Goal: Entertainment & Leisure: Consume media (video, audio)

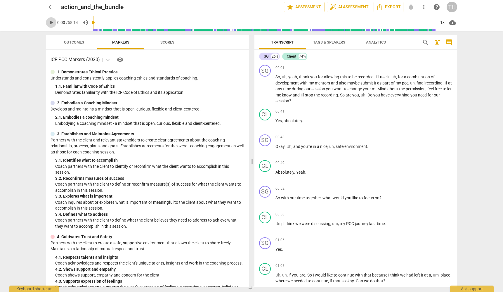
click at [50, 24] on span "play_arrow" at bounding box center [51, 22] width 7 height 7
click at [51, 23] on span "play_arrow" at bounding box center [51, 22] width 7 height 7
click at [264, 149] on span "pause" at bounding box center [265, 149] width 7 height 7
click at [266, 149] on span "play_arrow" at bounding box center [265, 149] width 7 height 7
type input "44"
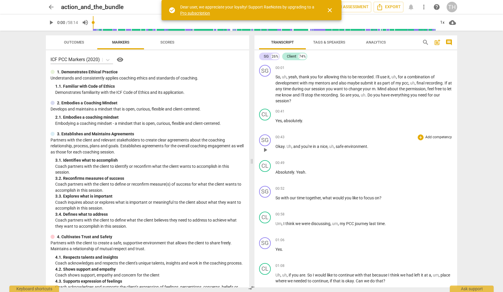
click at [264, 151] on span "play_arrow" at bounding box center [265, 149] width 7 height 7
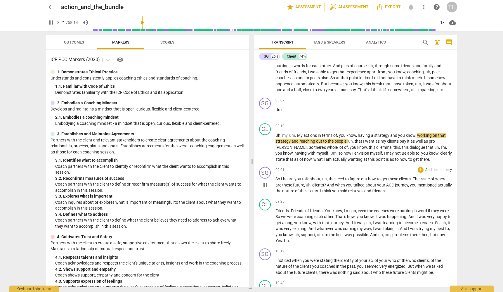
scroll to position [525, 0]
click at [277, 180] on span "So" at bounding box center [278, 178] width 6 height 5
click at [266, 187] on span "pause" at bounding box center [265, 184] width 7 height 7
click at [265, 188] on span "play_arrow" at bounding box center [265, 184] width 7 height 7
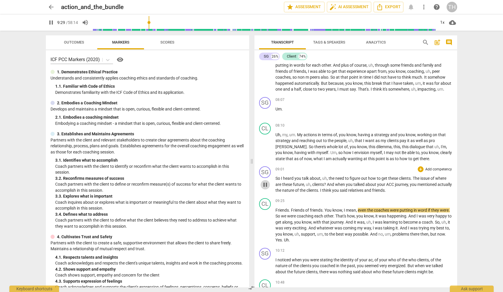
click at [265, 188] on span "pause" at bounding box center [265, 184] width 7 height 7
click at [265, 188] on span "play_arrow" at bounding box center [265, 184] width 7 height 7
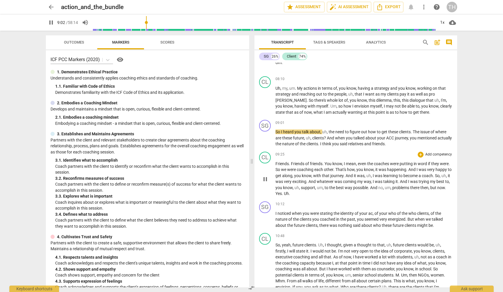
scroll to position [577, 0]
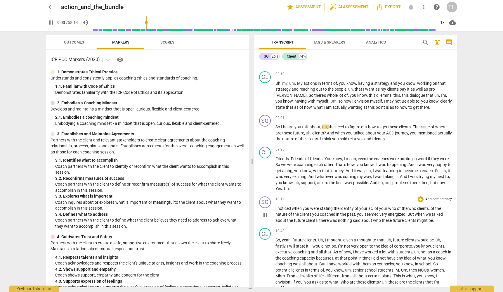
click at [265, 219] on button "pause" at bounding box center [264, 214] width 9 height 9
click at [265, 216] on span "play_arrow" at bounding box center [265, 214] width 7 height 7
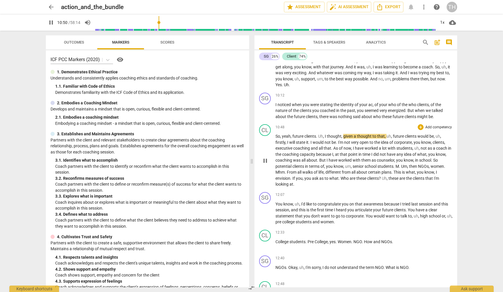
scroll to position [682, 0]
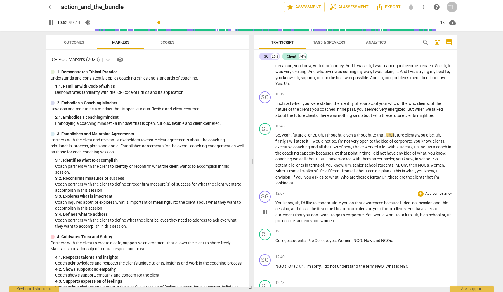
click at [266, 213] on span "pause" at bounding box center [265, 212] width 7 height 7
click at [266, 213] on span "play_arrow" at bounding box center [265, 212] width 7 height 7
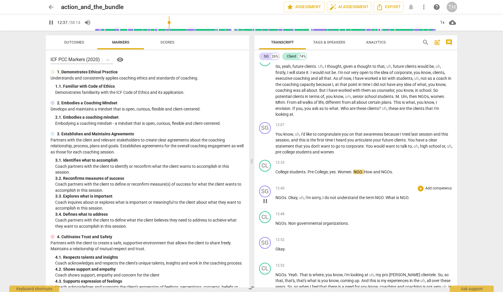
scroll to position [751, 0]
click at [265, 202] on span "pause" at bounding box center [265, 200] width 7 height 7
click at [263, 176] on span "play_arrow" at bounding box center [265, 174] width 7 height 7
click at [263, 200] on span "pause" at bounding box center [265, 200] width 7 height 7
type input "760"
